Goal: Information Seeking & Learning: Learn about a topic

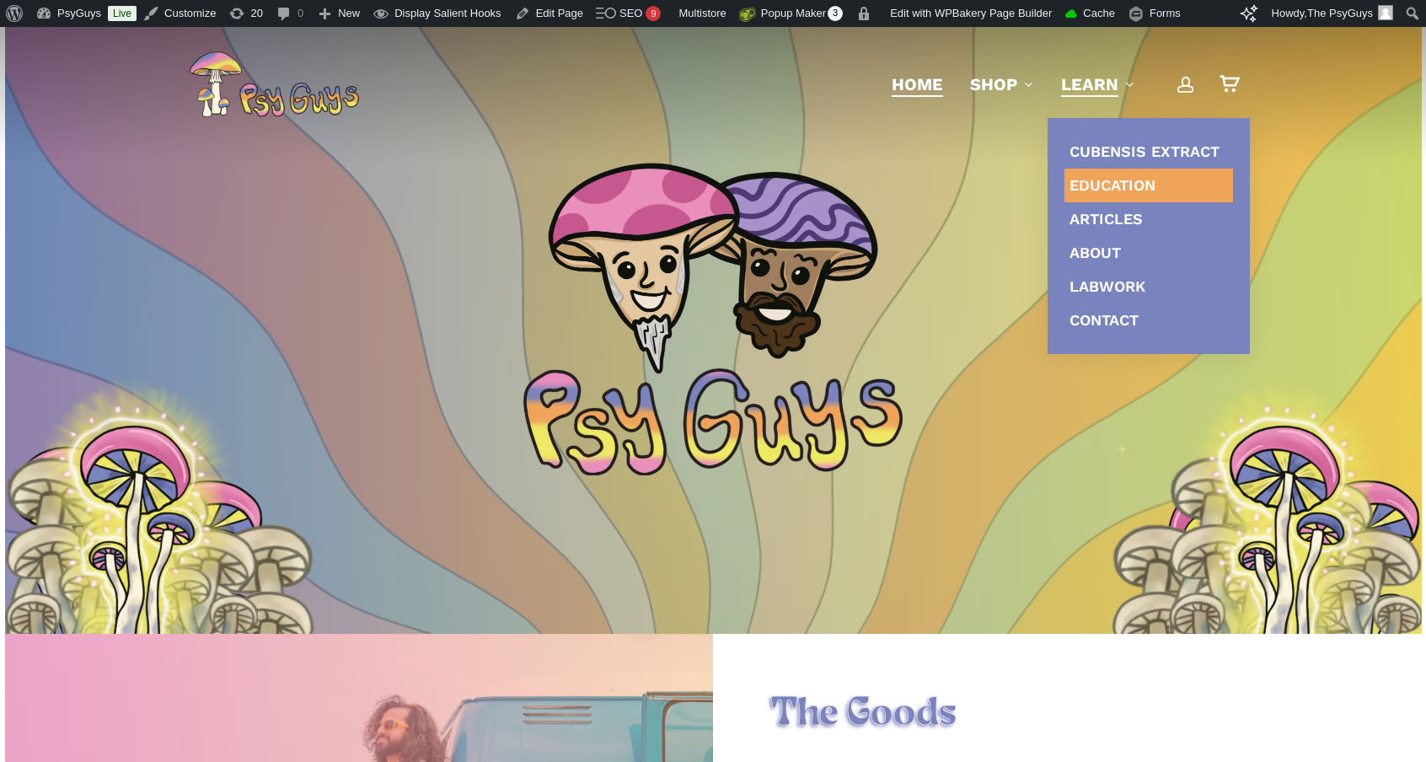
click at [1110, 185] on span "Education" at bounding box center [1112, 185] width 86 height 18
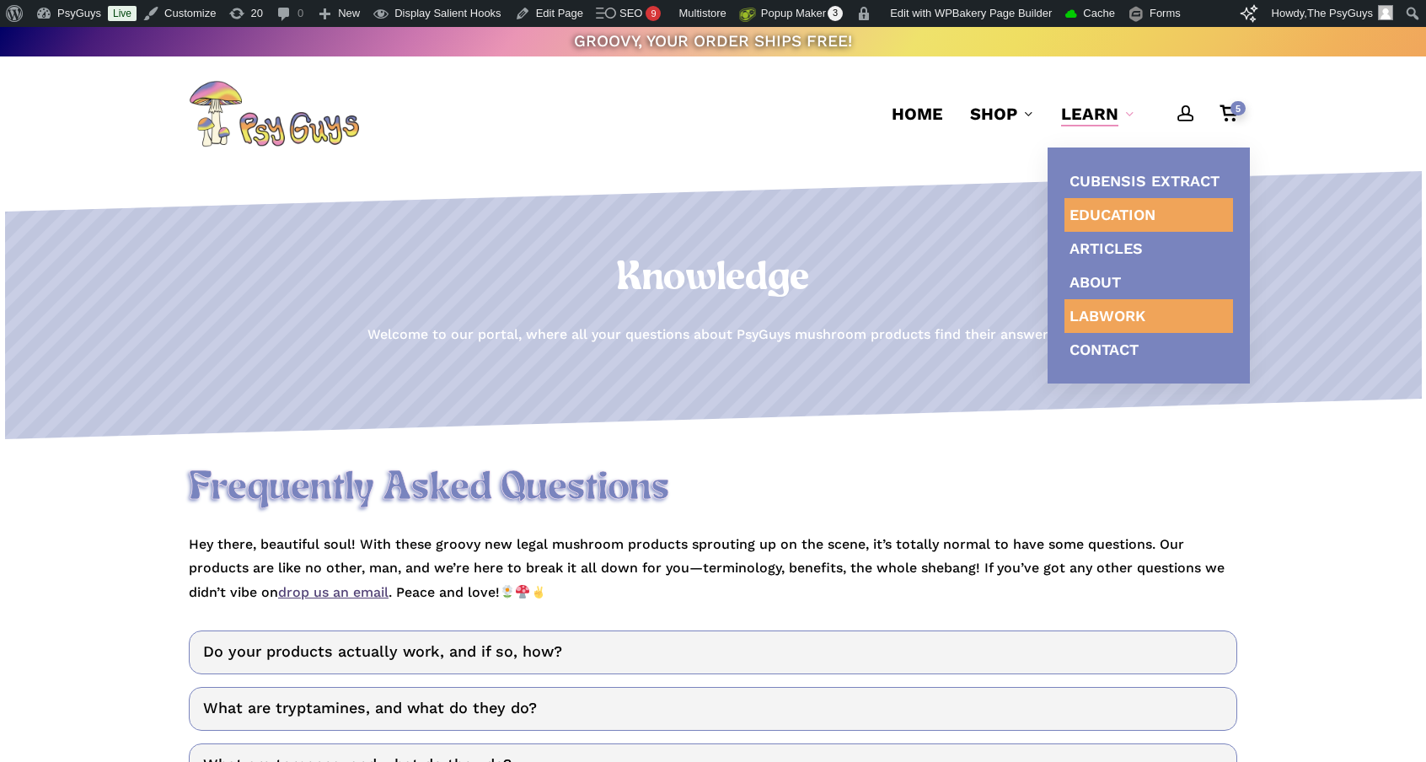
click at [1097, 305] on link "Labwork" at bounding box center [1148, 316] width 169 height 34
